Goal: Share content

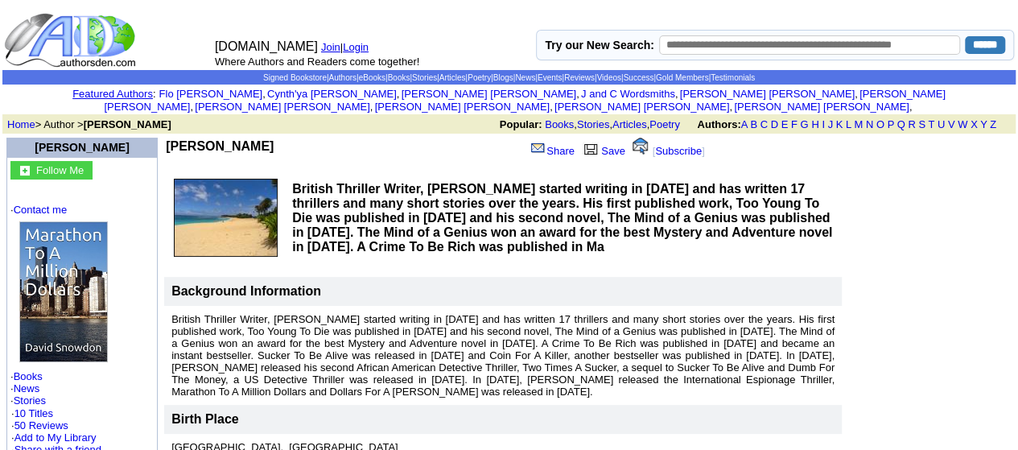
drag, startPoint x: 525, startPoint y: 138, endPoint x: 885, endPoint y: 231, distance: 372.4
click at [885, 231] on td at bounding box center [929, 325] width 170 height 381
drag, startPoint x: 539, startPoint y: 139, endPoint x: 521, endPoint y: 133, distance: 19.6
click at [529, 145] on link "Share" at bounding box center [551, 151] width 45 height 12
